Goal: Navigation & Orientation: Find specific page/section

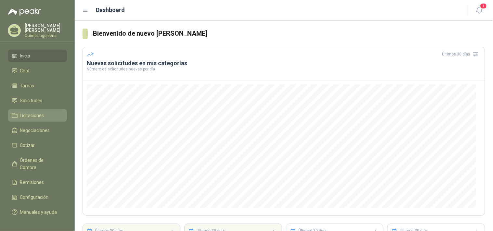
click at [44, 113] on li "Licitaciones" at bounding box center [37, 115] width 51 height 7
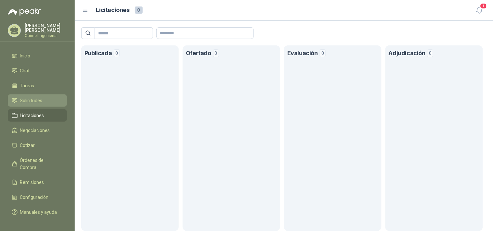
click at [19, 95] on link "Solicitudes" at bounding box center [37, 101] width 59 height 12
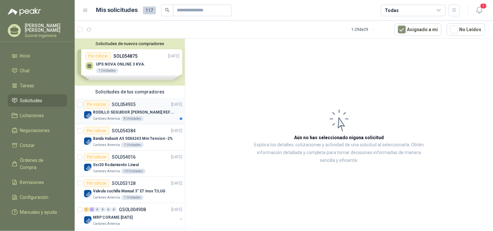
click at [166, 117] on div "Cartones America 8 Unidades" at bounding box center [137, 118] width 89 height 5
